Goal: Information Seeking & Learning: Learn about a topic

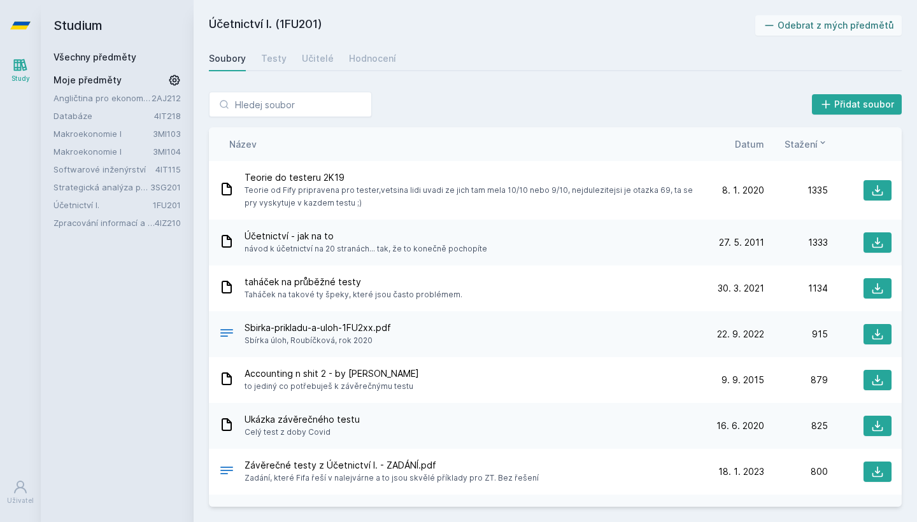
scroll to position [11, 0]
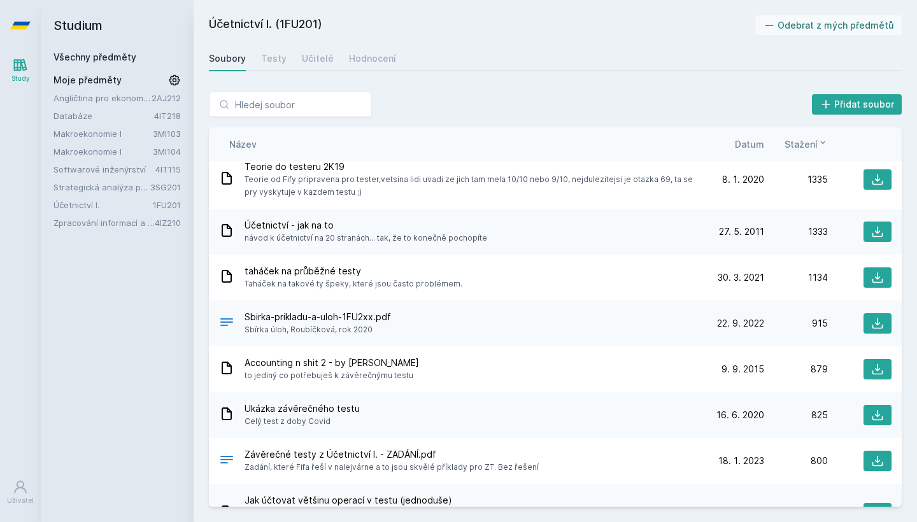
drag, startPoint x: 328, startPoint y: 26, endPoint x: 208, endPoint y: 25, distance: 120.3
click at [208, 25] on div "Účetnictví I. (1FU201) Odebrat z mých předmětů [GEOGRAPHIC_DATA] Testy Učitelé …" at bounding box center [555, 261] width 723 height 522
copy h2 "Účetnictví I. (1FU201)"
click at [106, 98] on link "Angličtina pro ekonomická studia 2 (B2/C1)" at bounding box center [102, 98] width 98 height 13
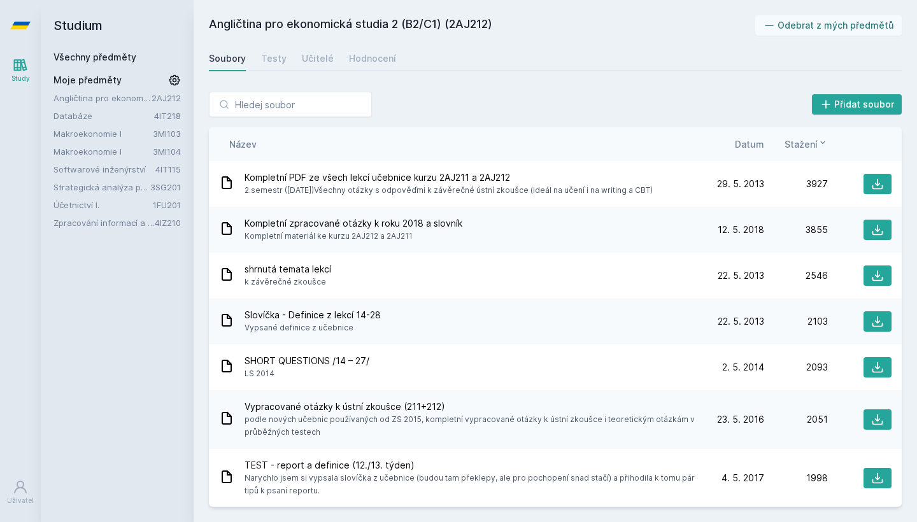
drag, startPoint x: 503, startPoint y: 22, endPoint x: 208, endPoint y: 20, distance: 295.4
click at [207, 20] on div "Angličtina pro ekonomická studia 2 (B2/C1) (2AJ212) Odebrat z mých předmětů [GE…" at bounding box center [555, 261] width 723 height 522
copy h2 "Angličtina pro ekonomická studia 2 (B2/C1) (2AJ212)"
click at [83, 115] on link "Databáze" at bounding box center [103, 116] width 101 height 13
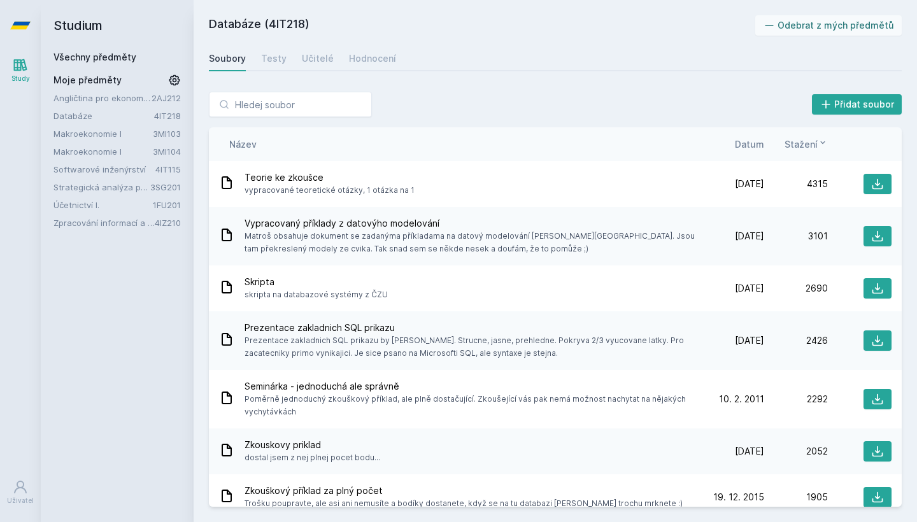
drag, startPoint x: 362, startPoint y: 30, endPoint x: 208, endPoint y: 24, distance: 154.2
click at [208, 24] on div "Databáze (4IT218) Odebrat z mých předmětů [GEOGRAPHIC_DATA] Testy Učitelé Hodno…" at bounding box center [555, 261] width 723 height 522
copy h2 "Databáze (4IT218)"
click at [115, 169] on link "Softwarové inženýrství" at bounding box center [104, 169] width 102 height 13
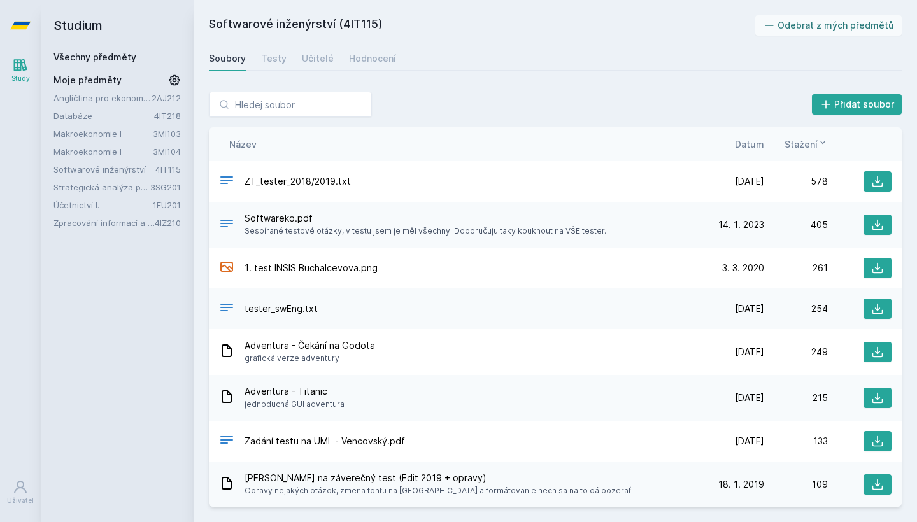
drag, startPoint x: 385, startPoint y: 22, endPoint x: 197, endPoint y: 21, distance: 187.2
click at [197, 21] on div "Softwarové inženýrství (4IT115) Odebrat z mých předmětů [GEOGRAPHIC_DATA] Testy…" at bounding box center [555, 261] width 723 height 522
copy h2 "Softwarové inženýrství (4IT115)"
click at [103, 188] on link "Strategická analýza pro informatiky a statistiky" at bounding box center [101, 187] width 97 height 13
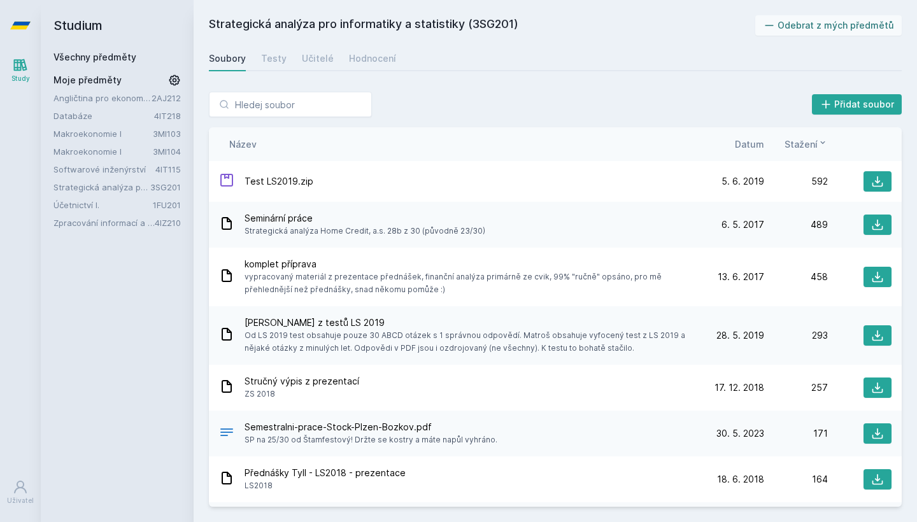
drag, startPoint x: 532, startPoint y: 20, endPoint x: 202, endPoint y: 20, distance: 329.2
click at [203, 20] on div "Strategická analýza pro informatiky a statistiky (3SG201) Odebrat z mých předmě…" at bounding box center [555, 261] width 723 height 522
copy h2 "Strategická analýza pro informatiky a statistiky (3SG201)"
click at [69, 120] on link "Databáze" at bounding box center [103, 116] width 101 height 13
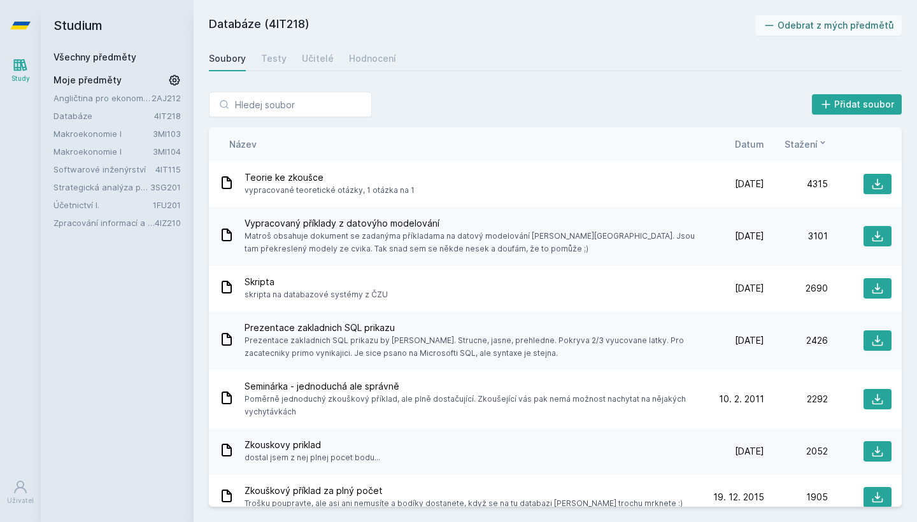
click at [754, 141] on span "Datum" at bounding box center [749, 144] width 29 height 13
